Goal: Task Accomplishment & Management: Use online tool/utility

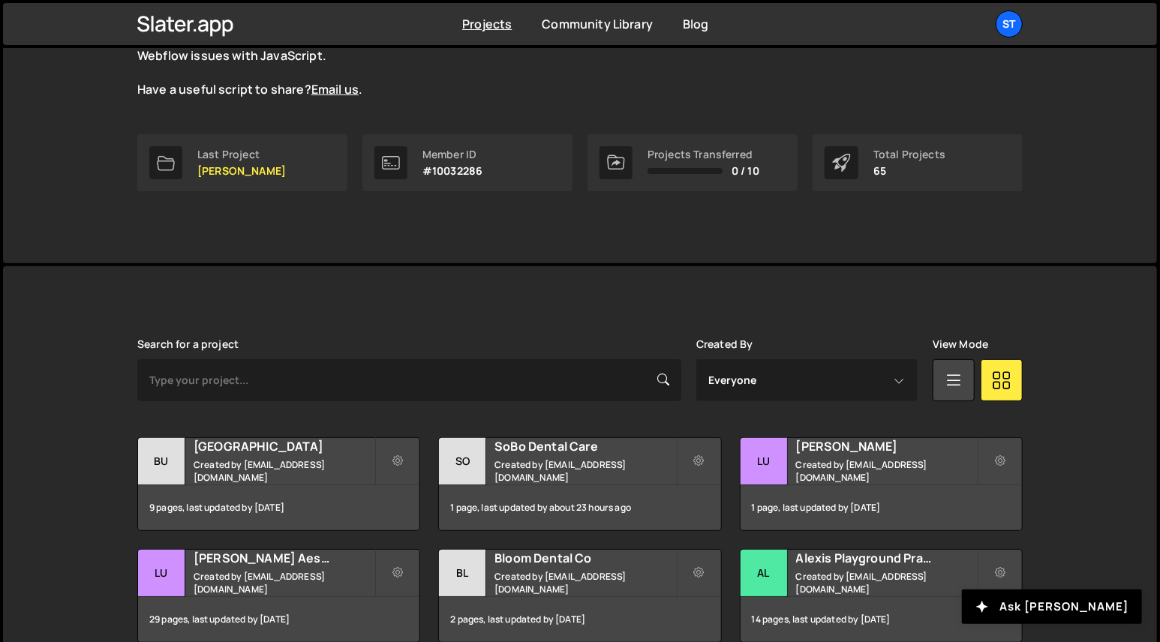
scroll to position [450, 0]
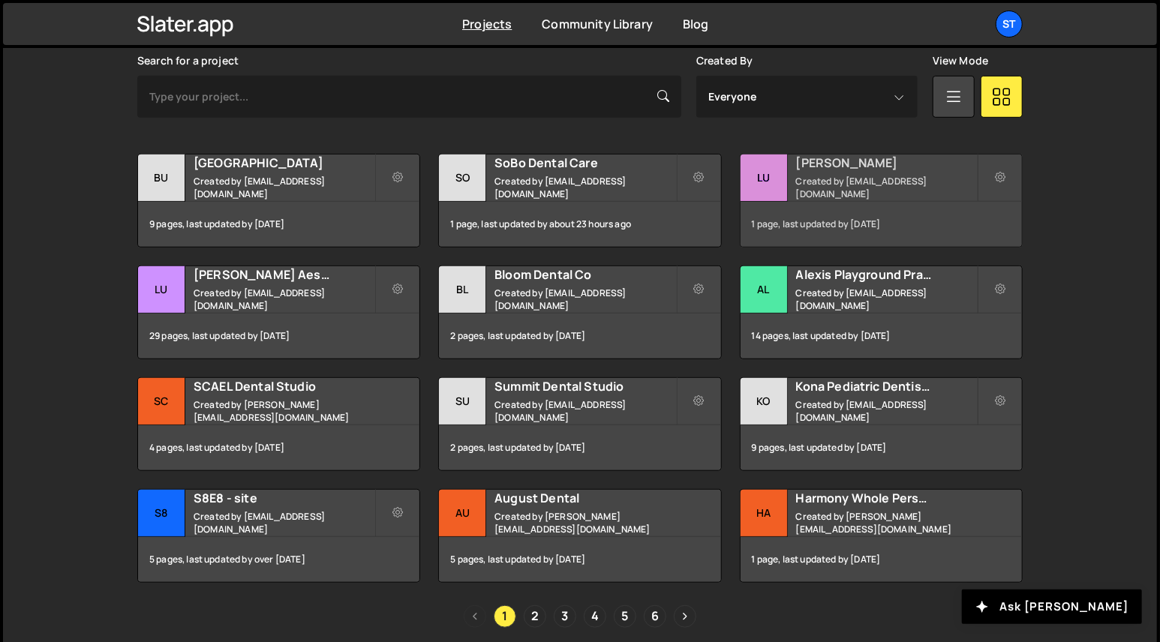
click at [843, 169] on h2 "[PERSON_NAME]" at bounding box center [886, 163] width 181 height 17
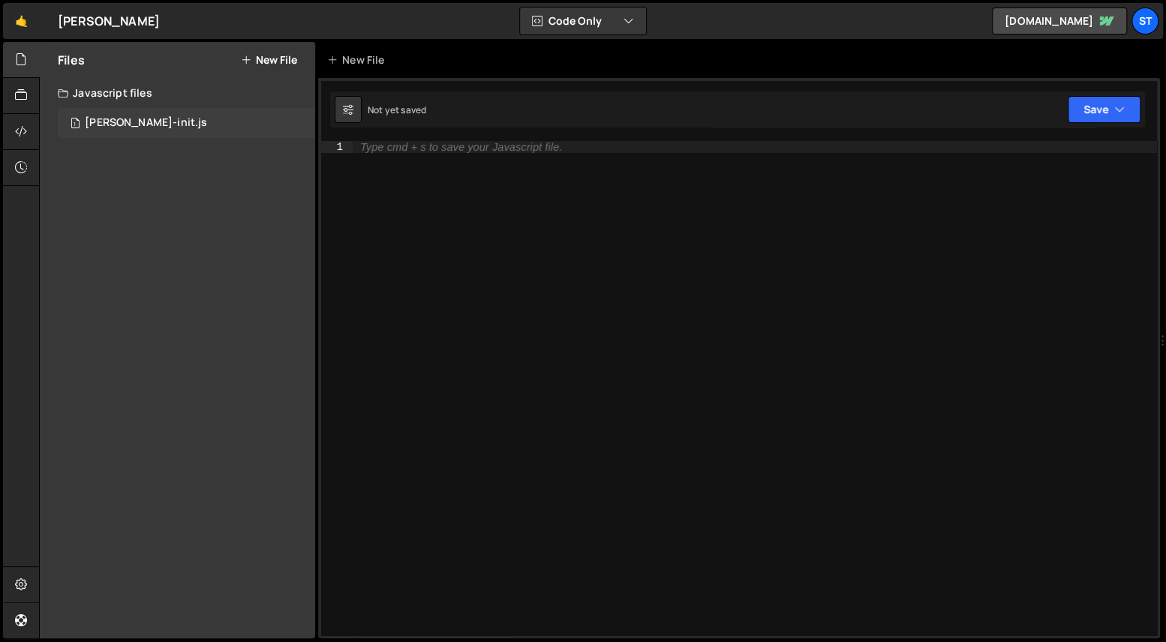
click at [203, 131] on div "1 [PERSON_NAME]-init.js 0" at bounding box center [186, 123] width 257 height 30
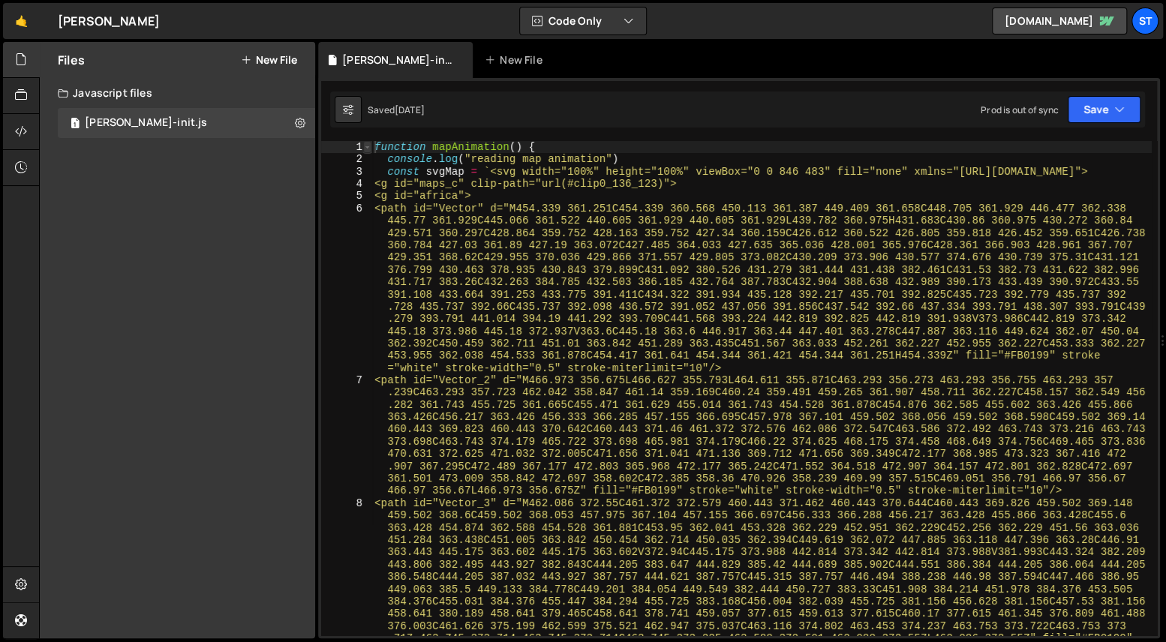
click at [366, 146] on span at bounding box center [367, 147] width 8 height 12
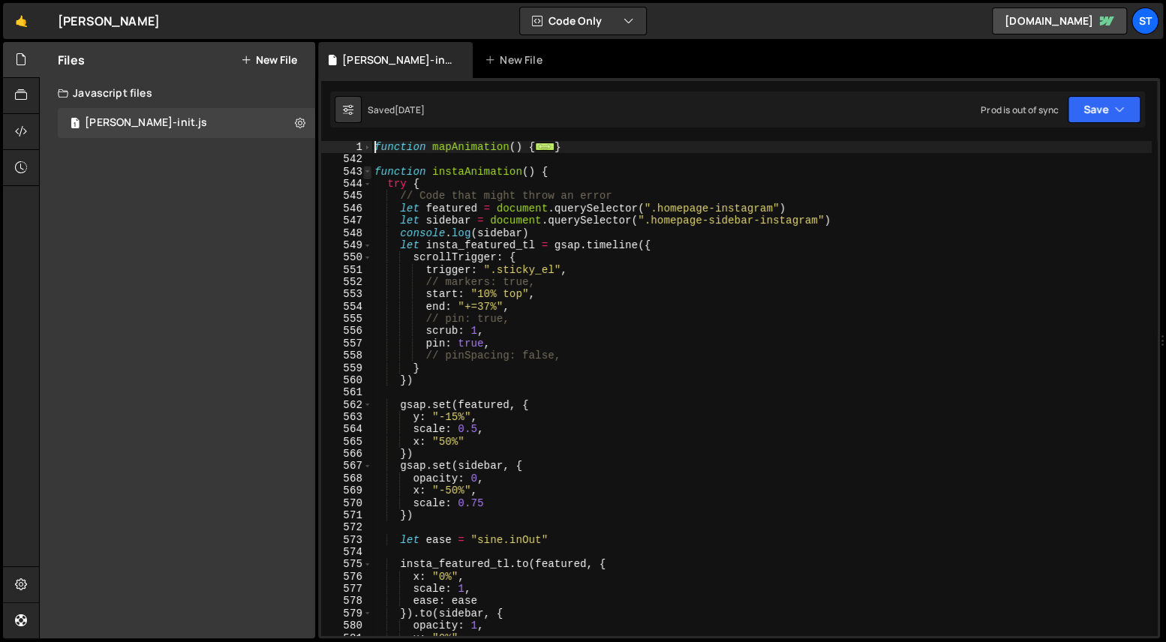
click at [367, 175] on span at bounding box center [367, 172] width 8 height 12
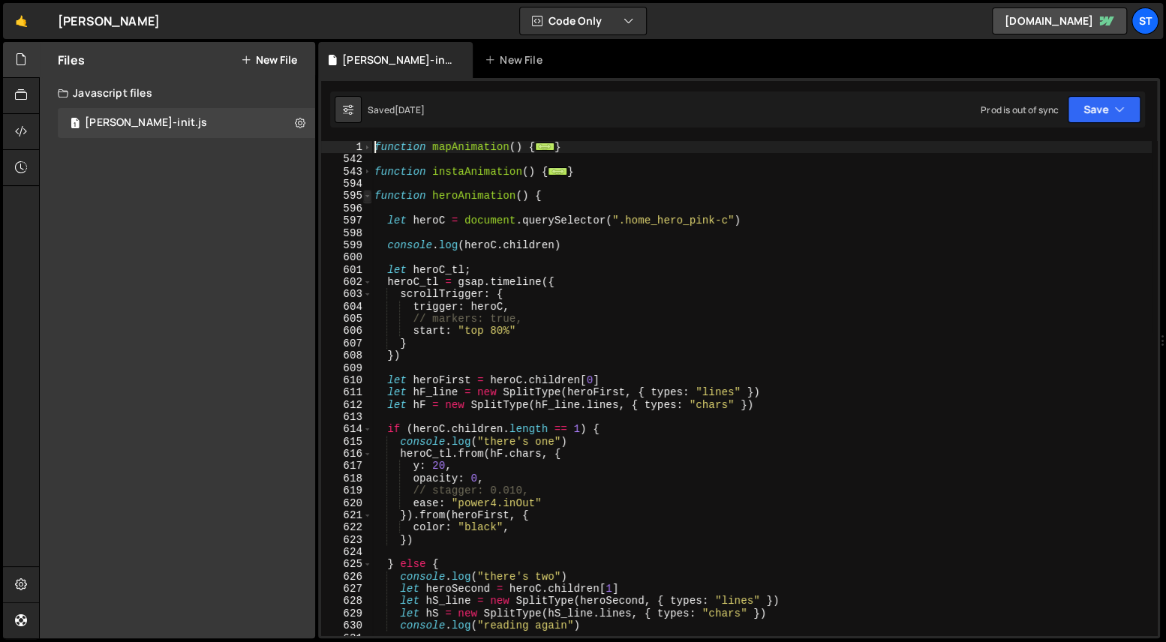
click at [368, 194] on span at bounding box center [367, 196] width 8 height 12
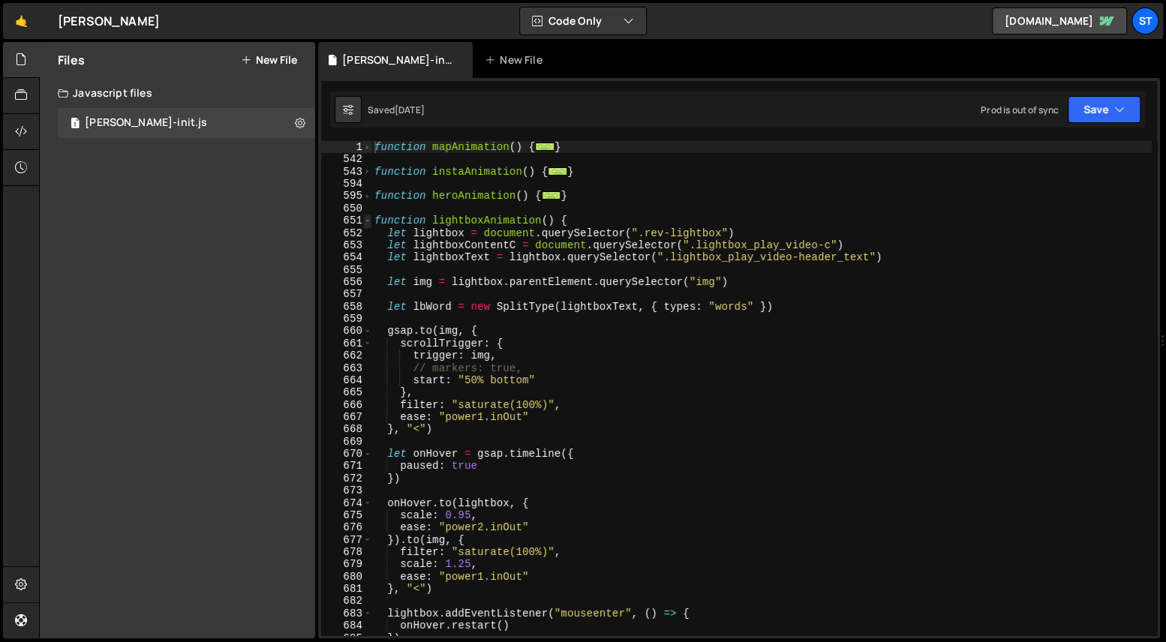
click at [366, 218] on span at bounding box center [367, 221] width 8 height 12
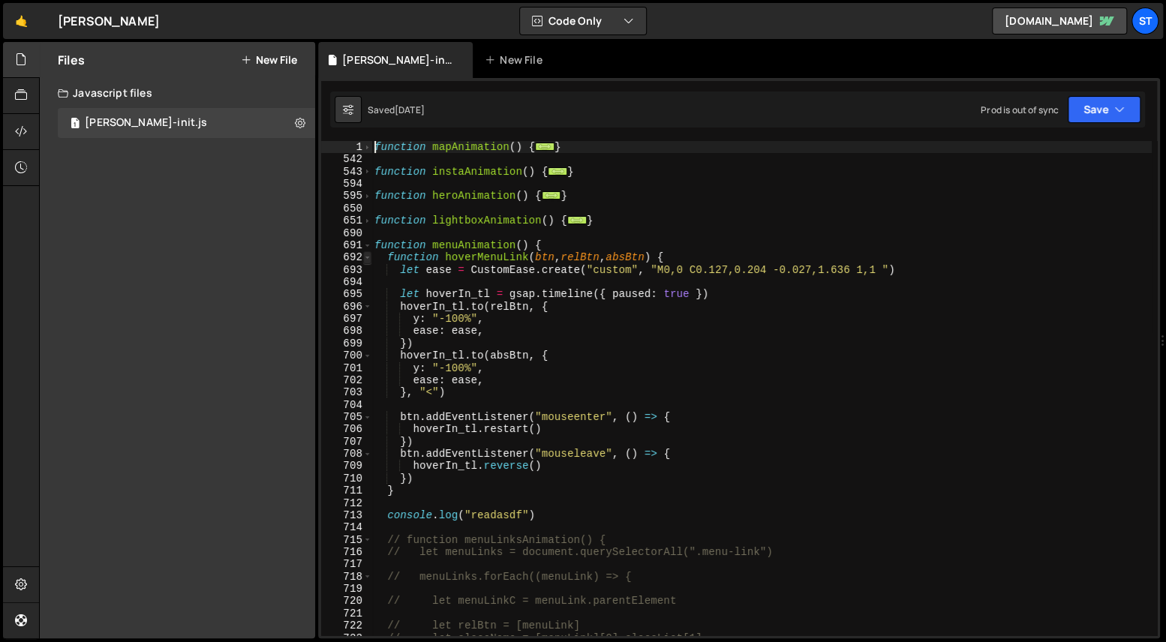
click at [369, 258] on span at bounding box center [367, 257] width 8 height 12
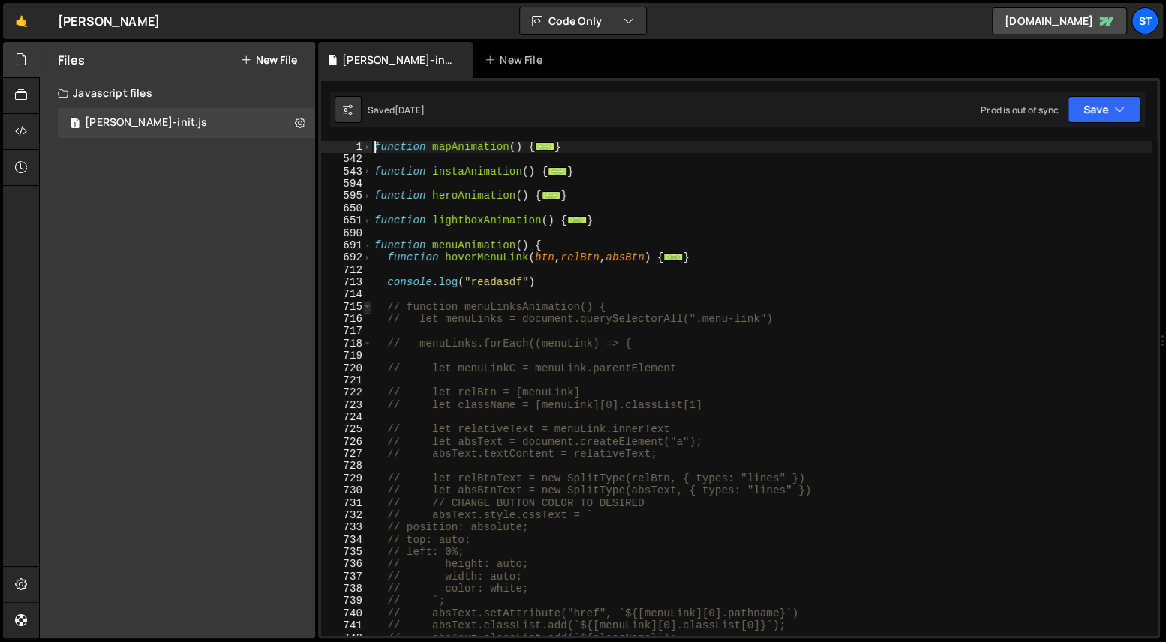
click at [366, 303] on span at bounding box center [367, 307] width 8 height 12
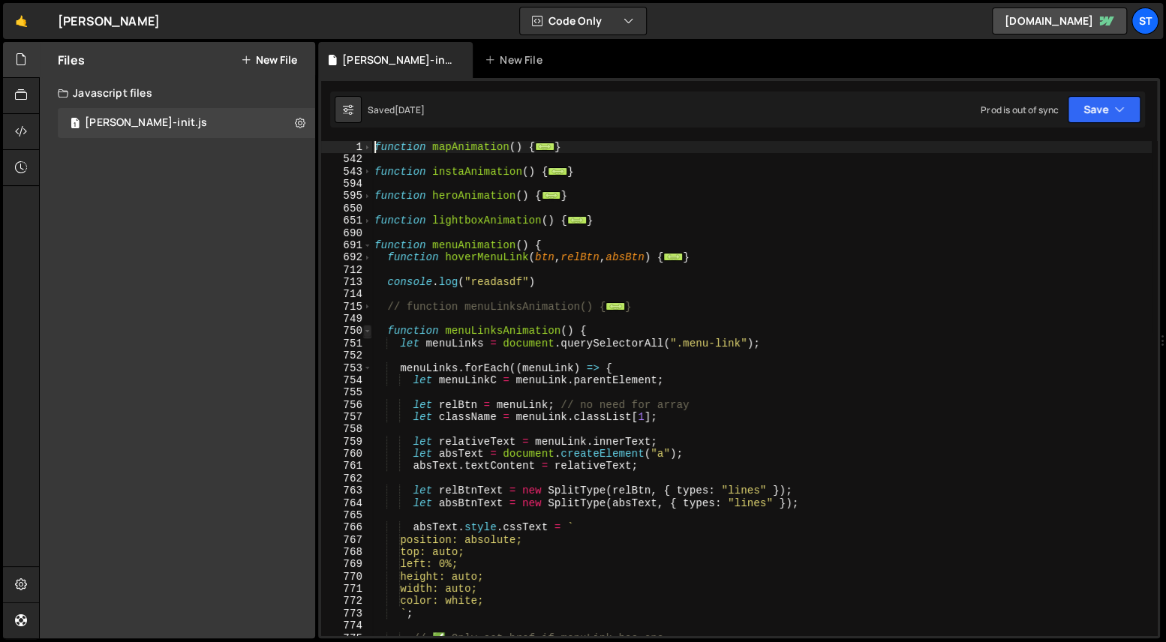
click at [368, 332] on span at bounding box center [367, 331] width 8 height 12
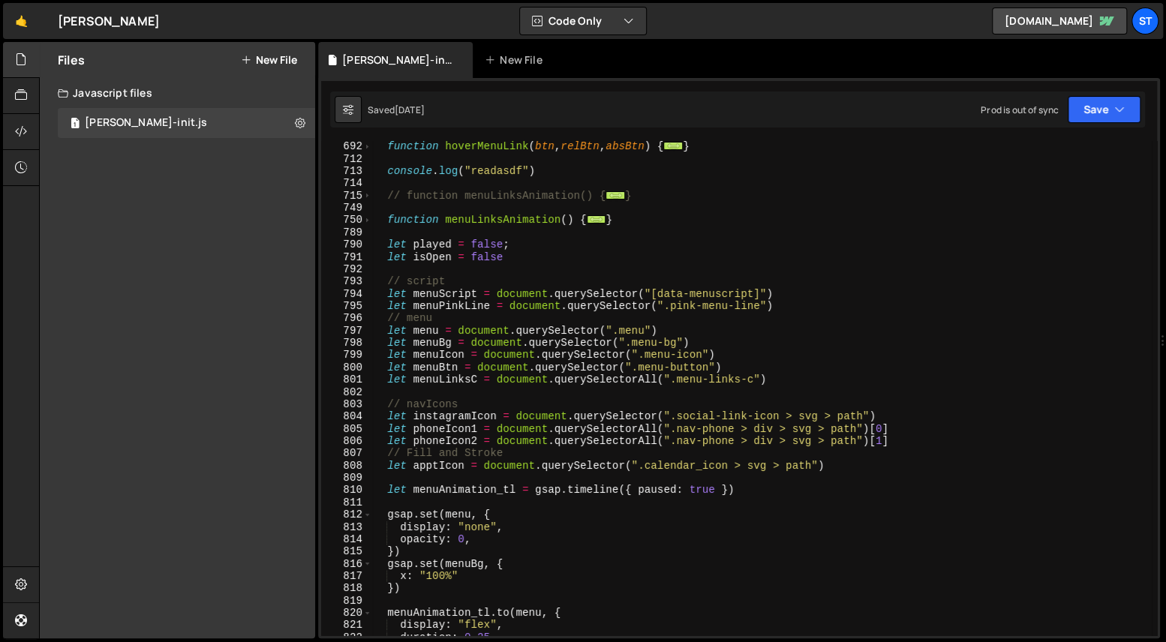
scroll to position [281, 0]
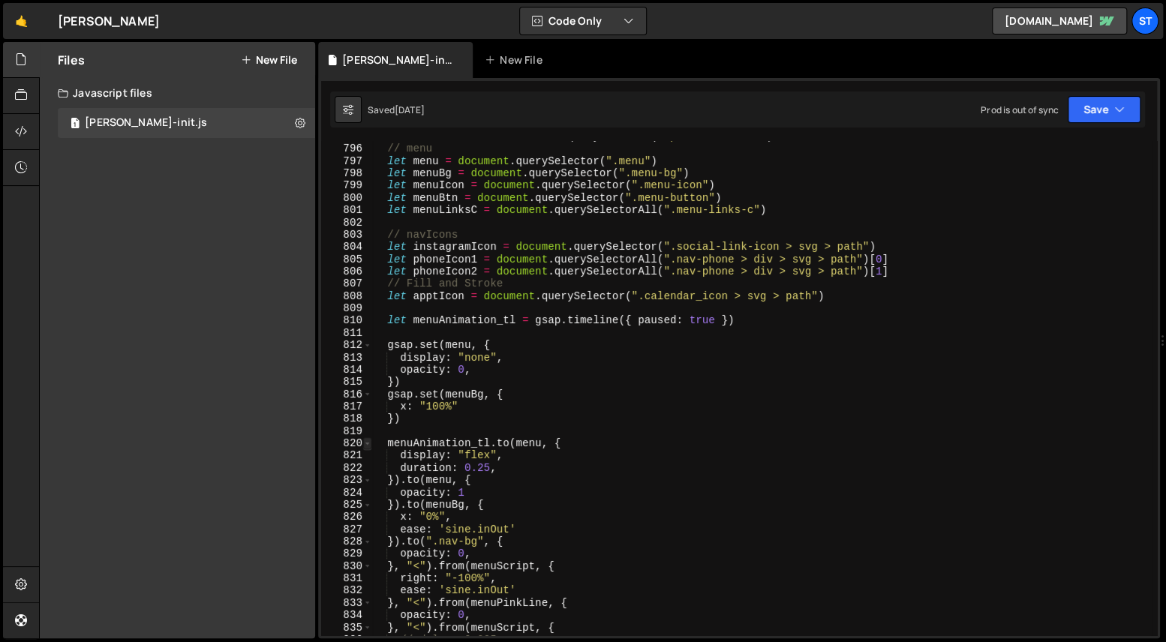
click at [368, 442] on span at bounding box center [367, 444] width 8 height 12
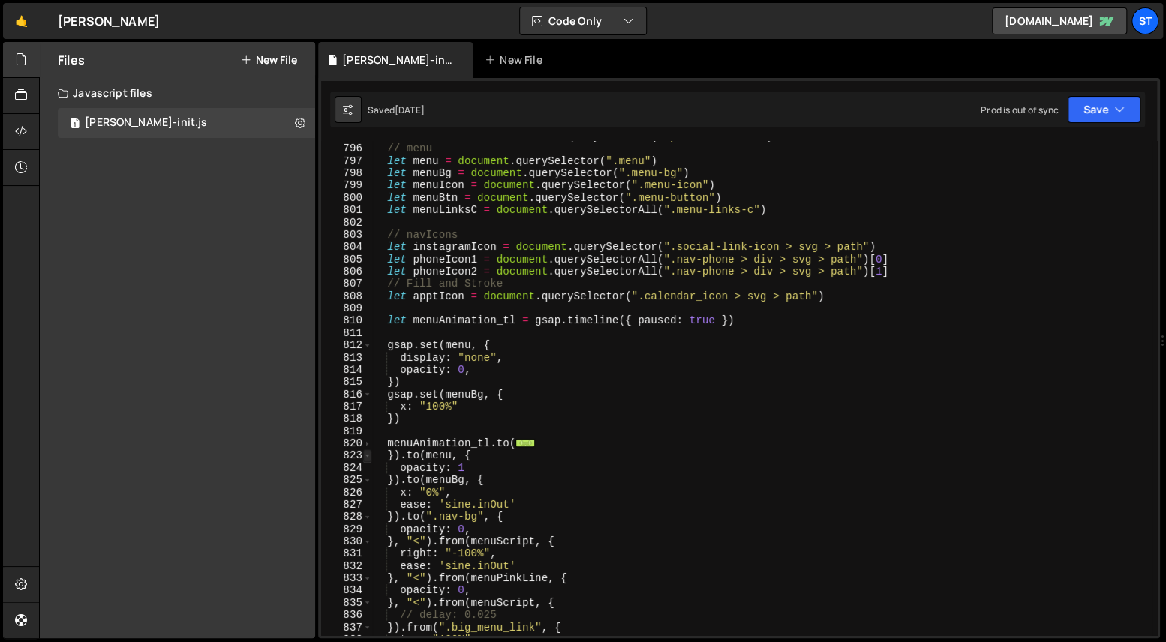
click at [369, 456] on span at bounding box center [367, 456] width 8 height 12
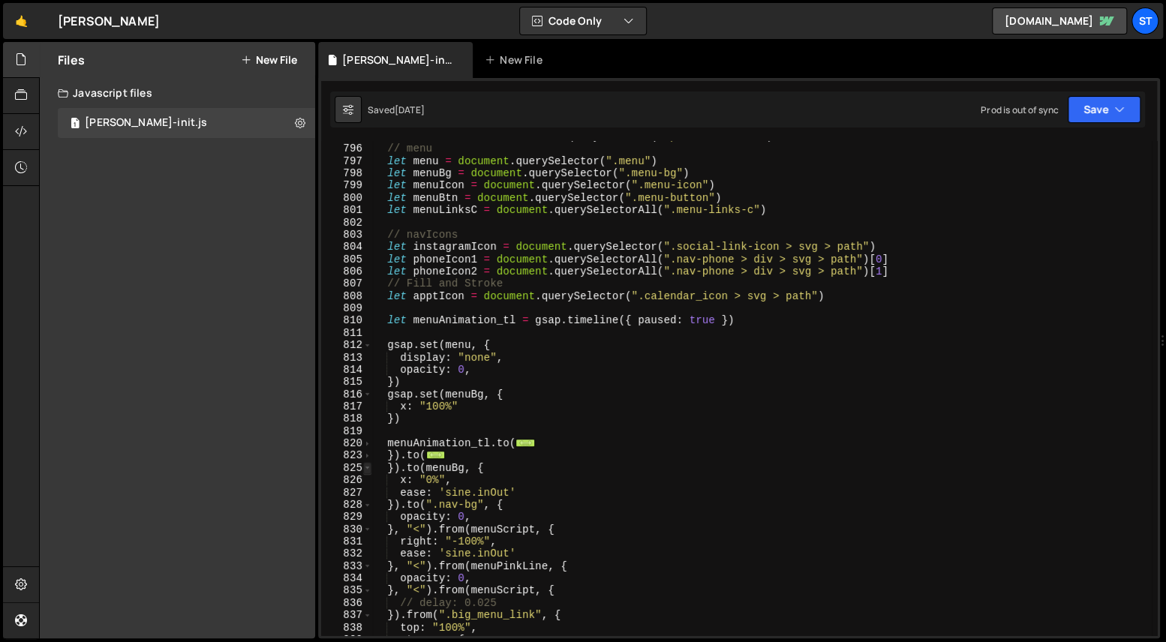
click at [369, 466] on span at bounding box center [367, 468] width 8 height 12
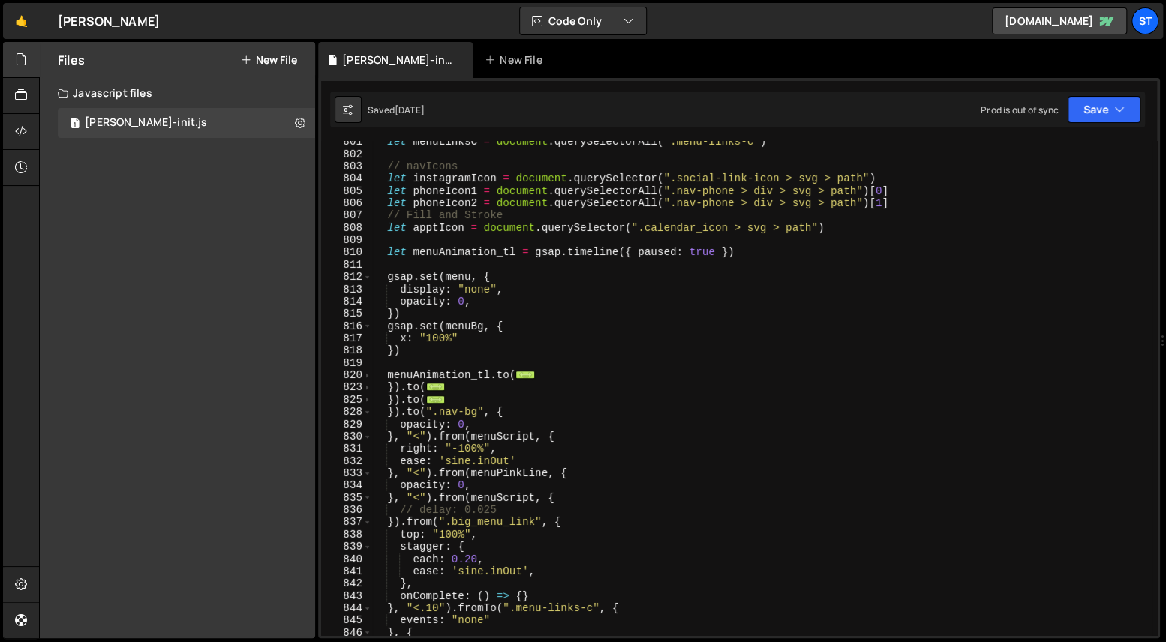
scroll to position [413, 0]
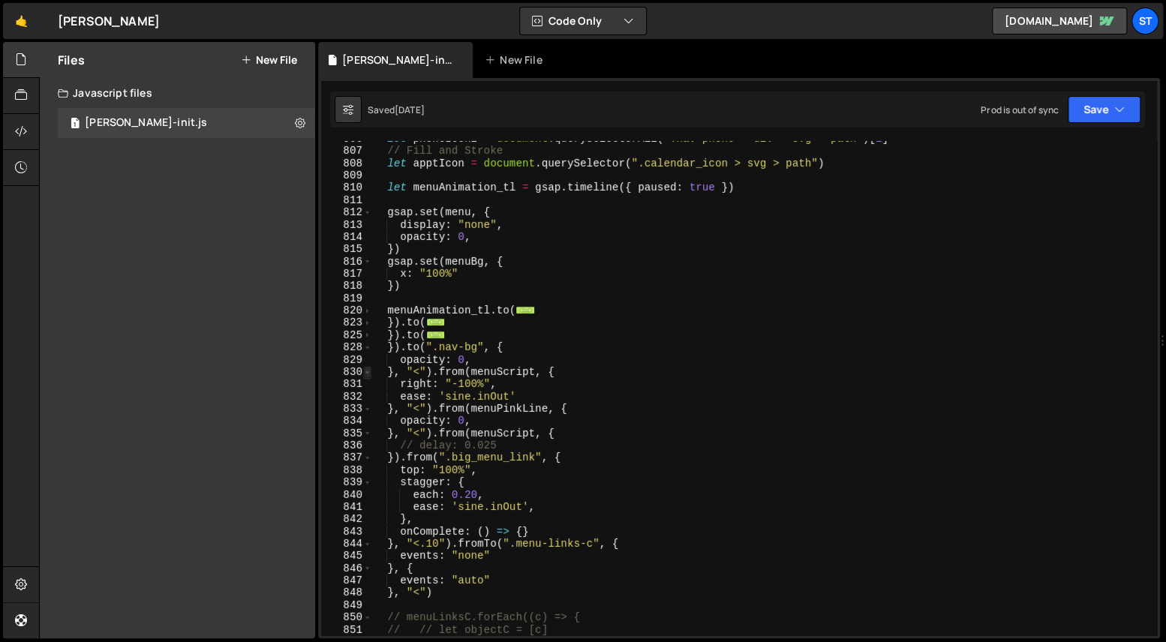
click at [369, 372] on span at bounding box center [367, 372] width 8 height 12
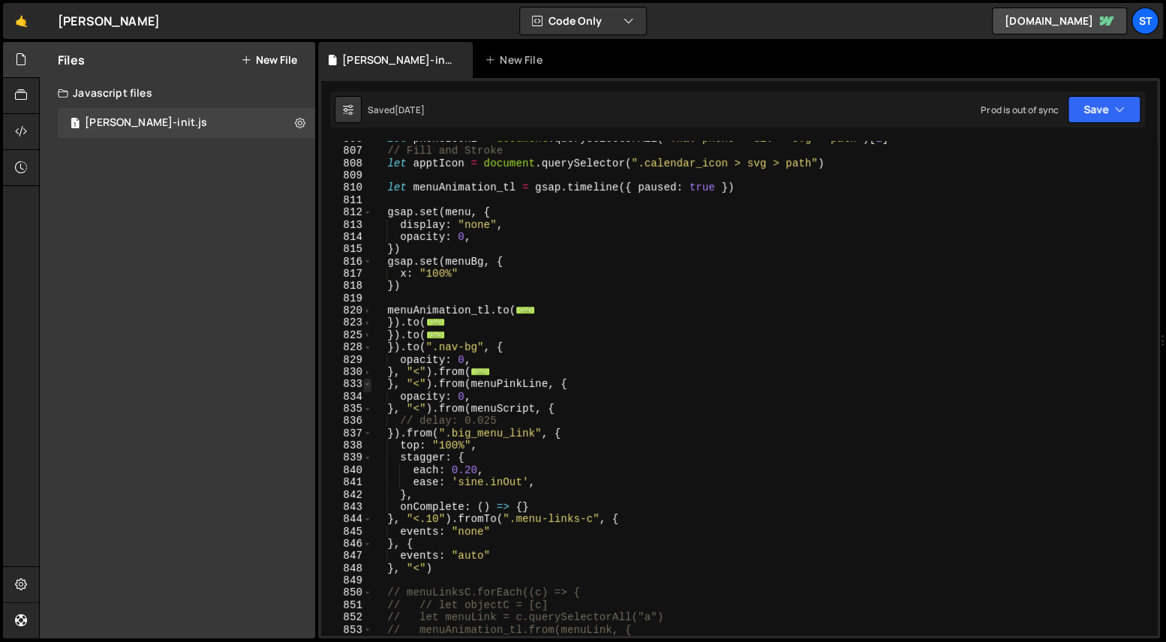
click at [371, 384] on span at bounding box center [367, 384] width 8 height 12
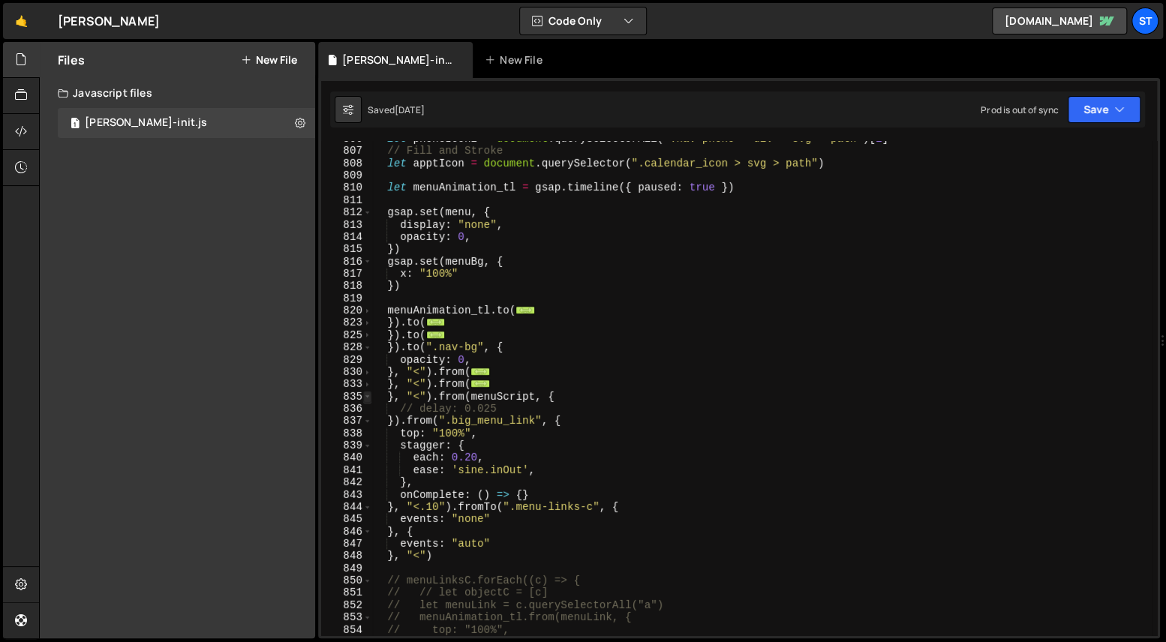
click at [370, 401] on span at bounding box center [367, 397] width 8 height 12
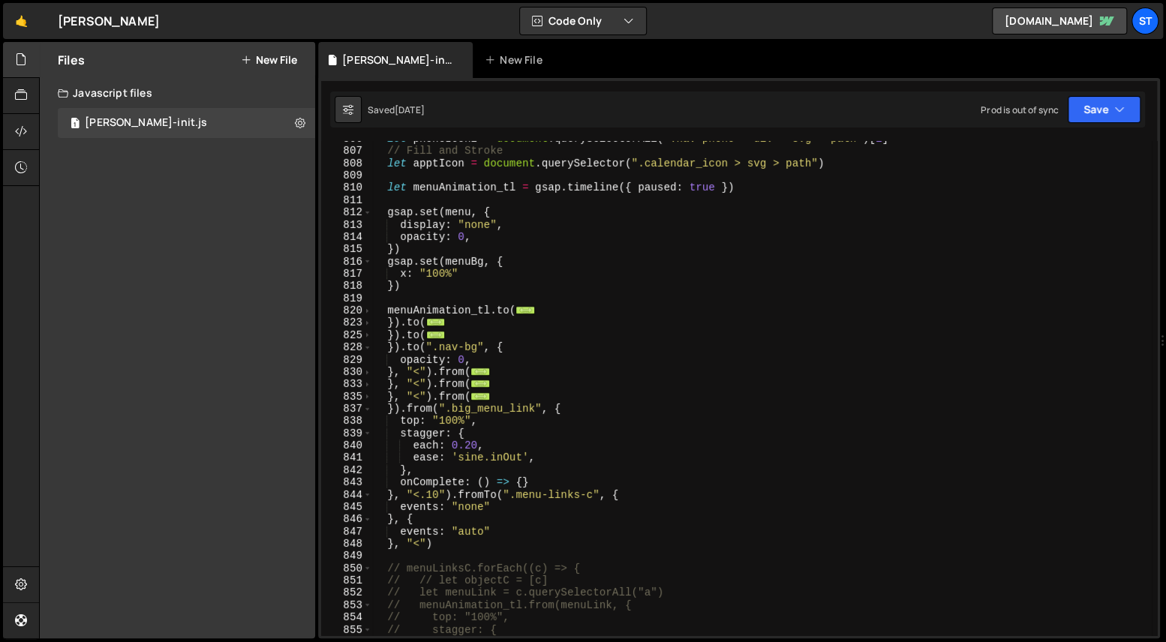
click at [371, 408] on div "837" at bounding box center [346, 409] width 51 height 12
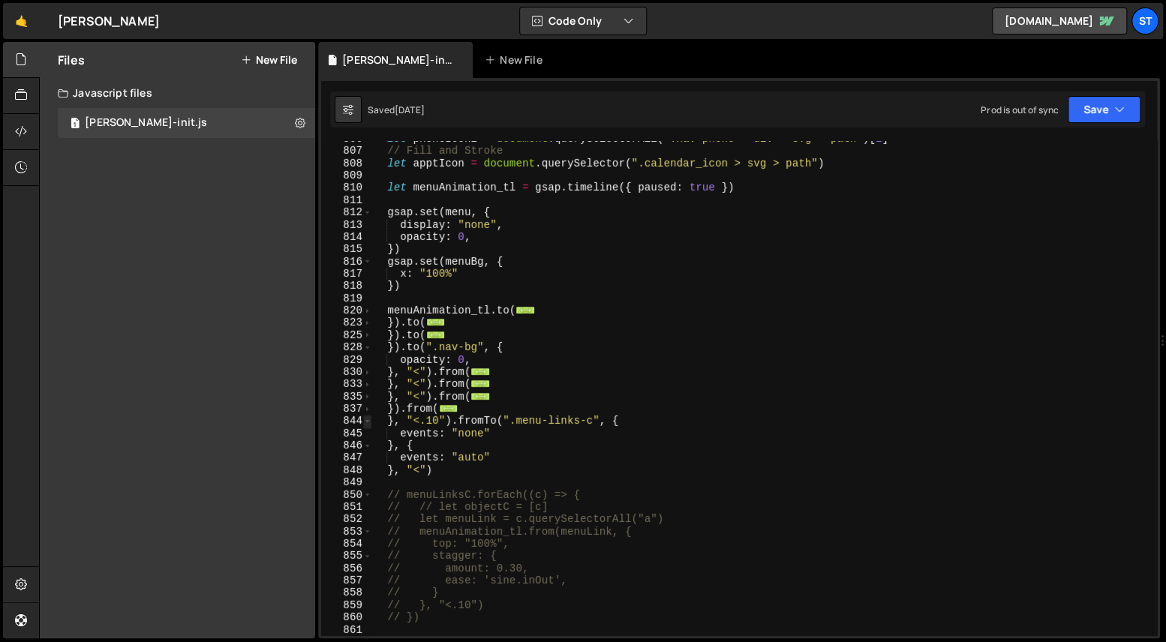
click at [370, 422] on span at bounding box center [367, 421] width 8 height 12
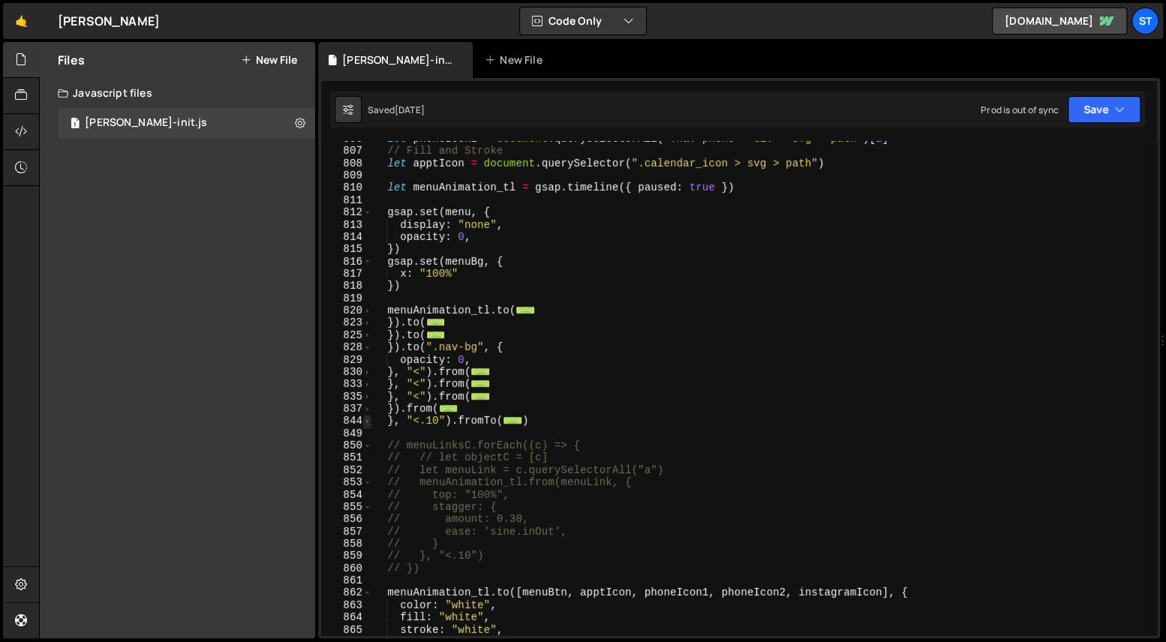
click at [369, 423] on span at bounding box center [367, 421] width 8 height 12
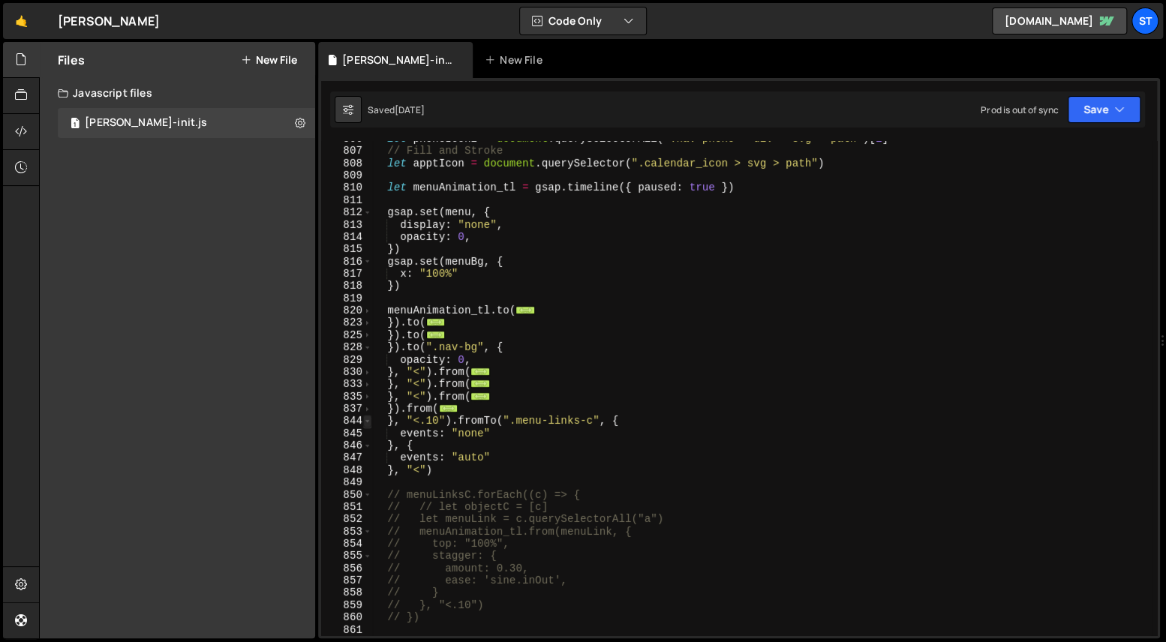
click at [369, 423] on span at bounding box center [367, 421] width 8 height 12
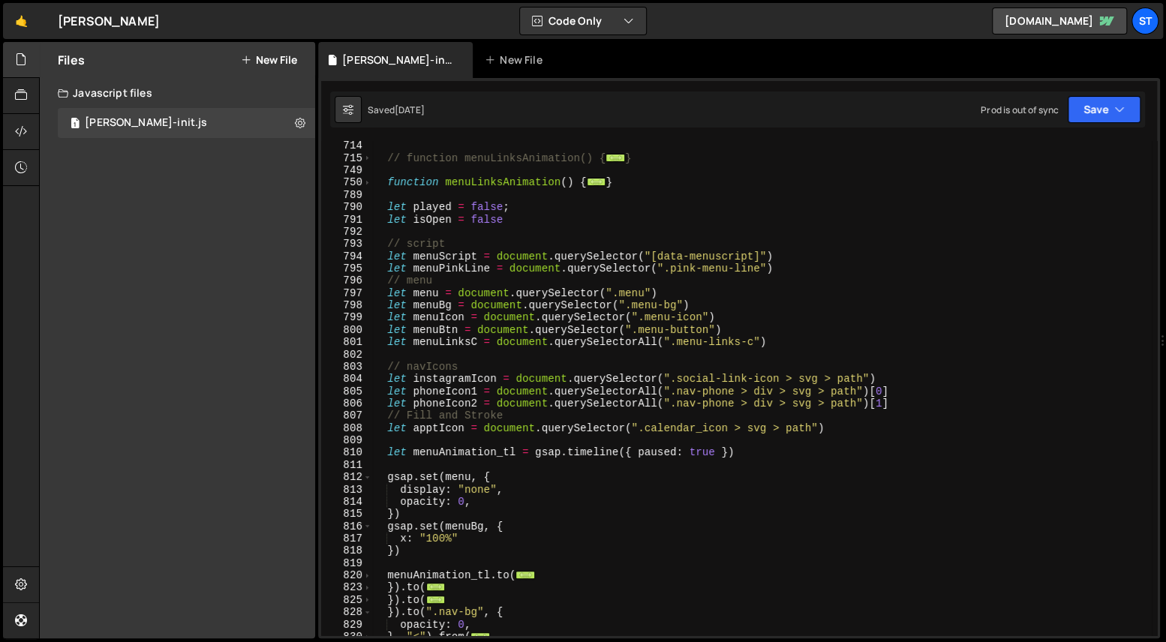
scroll to position [0, 0]
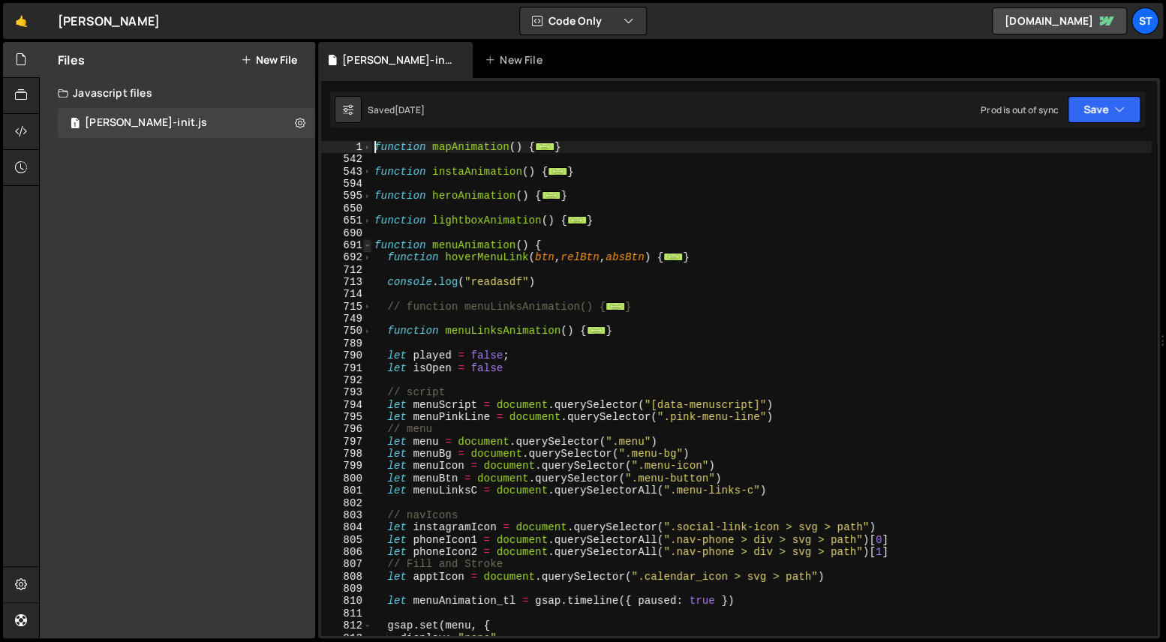
click at [366, 245] on span at bounding box center [367, 245] width 8 height 12
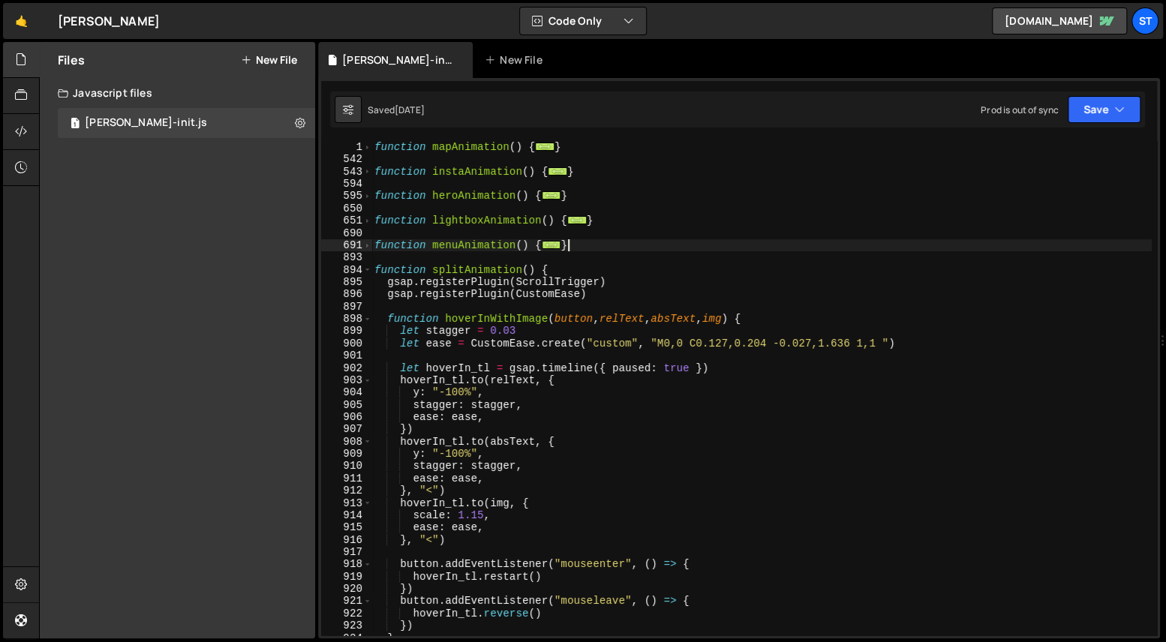
click at [614, 243] on div "function mapAnimation ( ) { ... } function instaAnimation ( ) { ... } function …" at bounding box center [762, 401] width 781 height 520
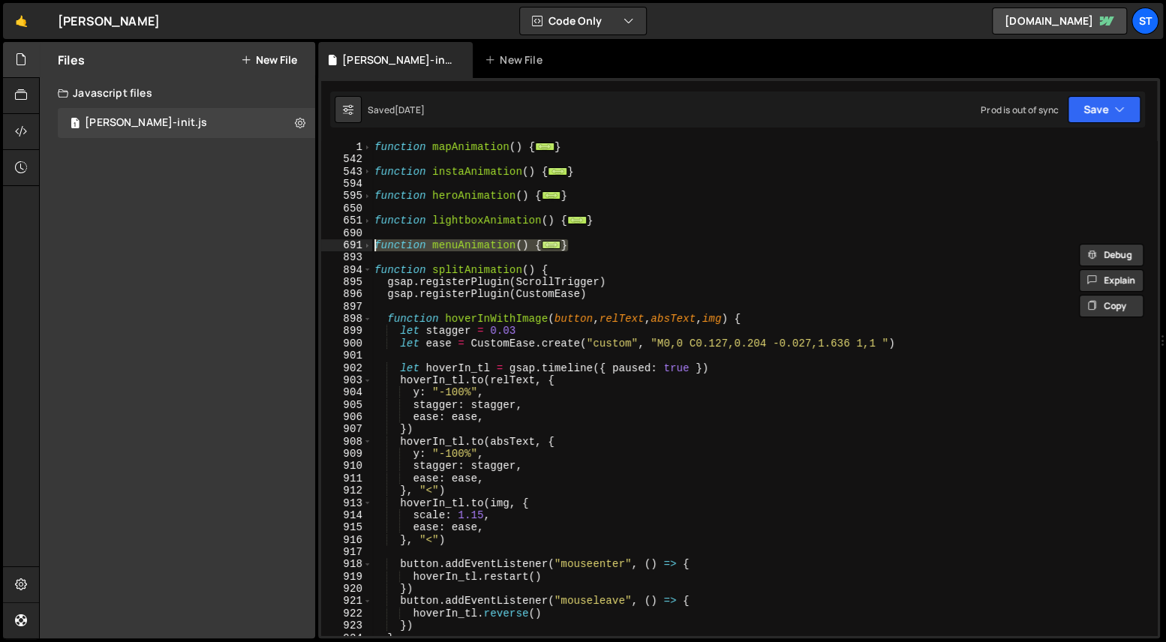
click at [558, 242] on div "function mapAnimation ( ) { ... } function instaAnimation ( ) { ... } function …" at bounding box center [762, 388] width 781 height 495
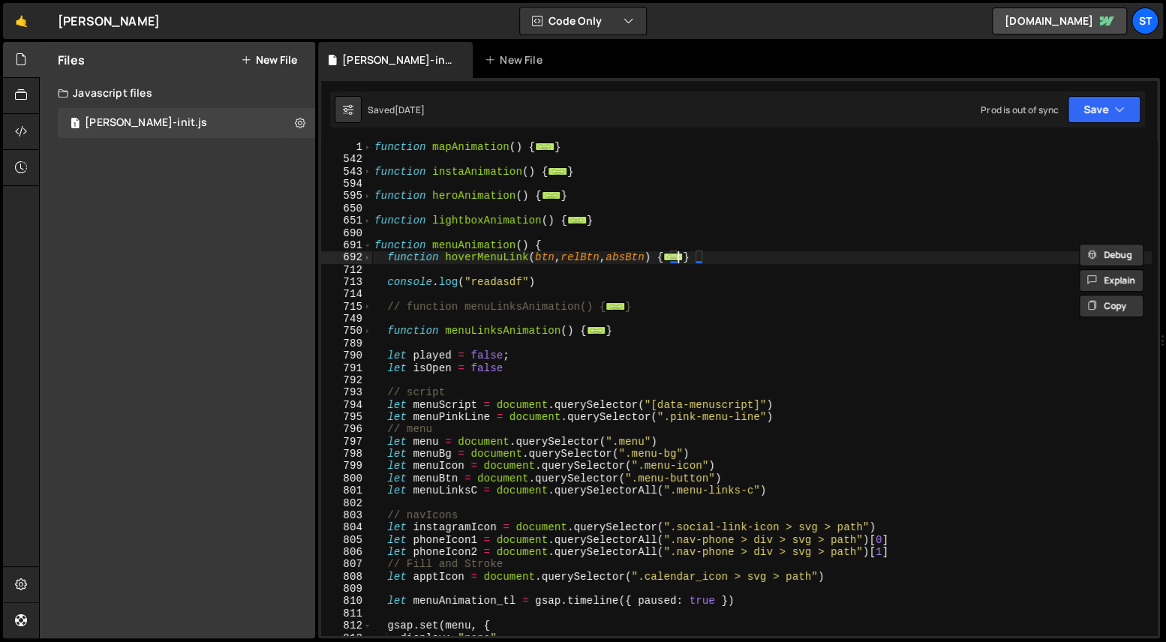
click at [684, 255] on span "..." at bounding box center [674, 257] width 20 height 8
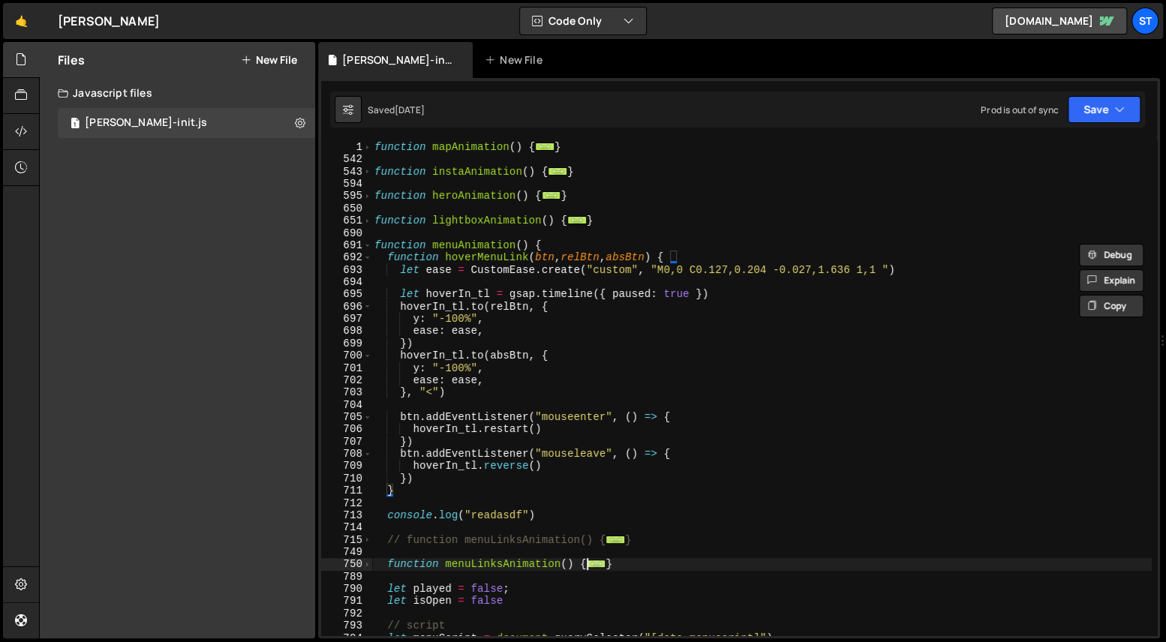
click at [593, 567] on span "..." at bounding box center [597, 564] width 20 height 8
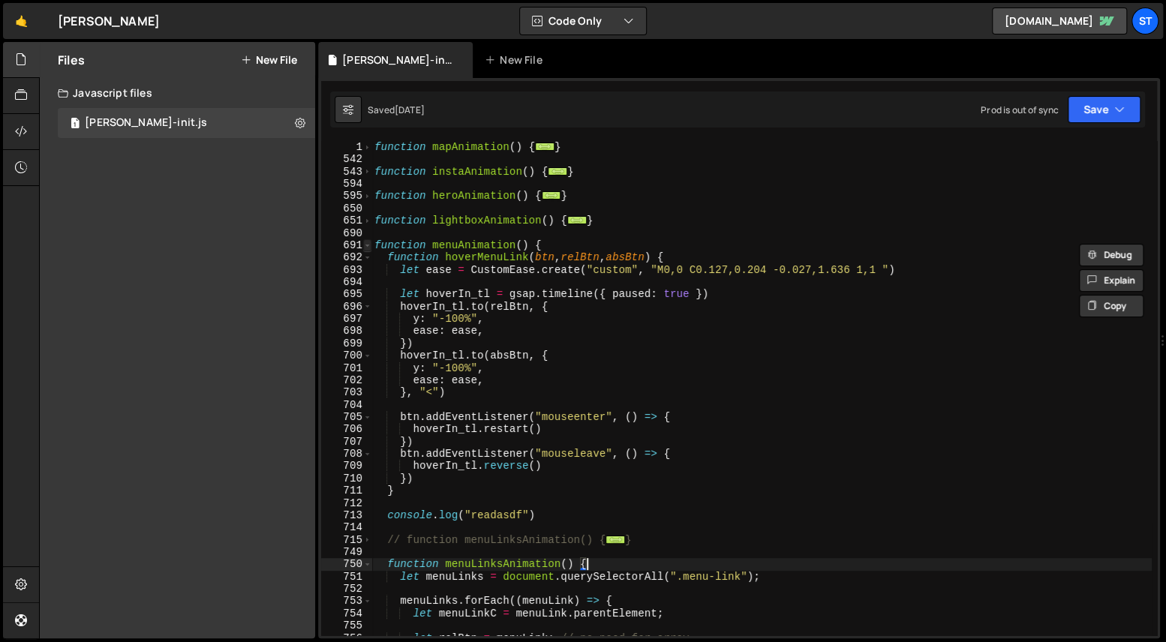
click at [366, 247] on span at bounding box center [367, 245] width 8 height 12
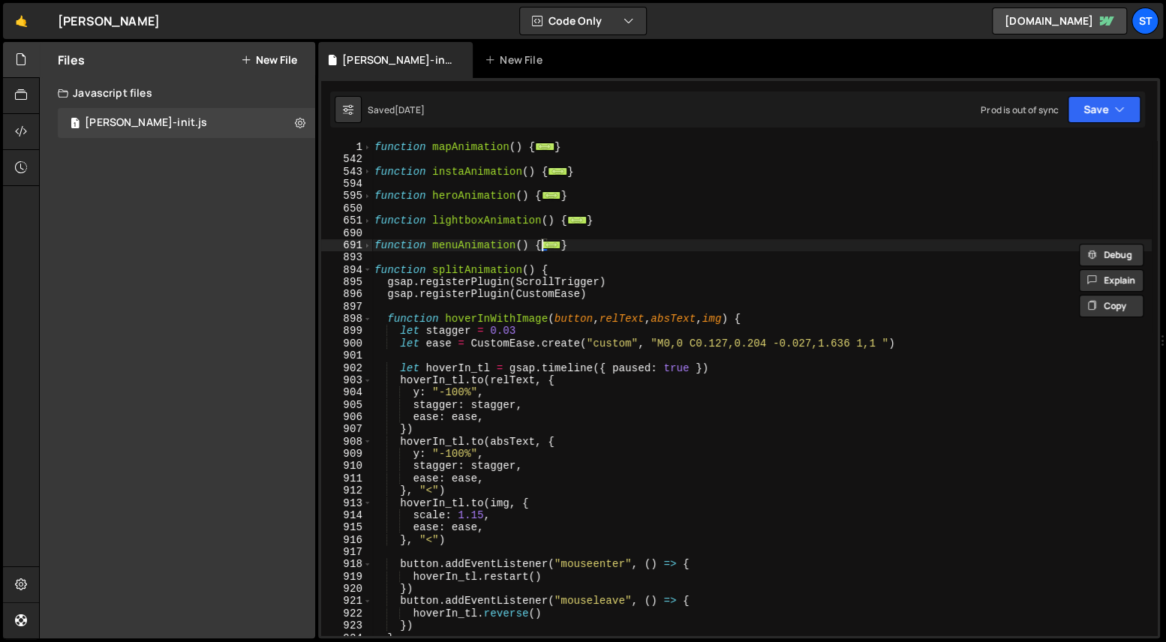
click at [607, 240] on div "function mapAnimation ( ) { ... } function instaAnimation ( ) { ... } function …" at bounding box center [762, 401] width 781 height 520
type textarea "function menuAnimation() { function hoverMenuLink(btn, relBtn, absBtn) {"
